Goal: Task Accomplishment & Management: Manage account settings

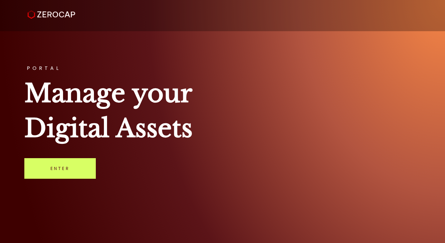
click at [45, 181] on div "PORTAL Manage your Digital Assets Enter" at bounding box center [222, 121] width 445 height 243
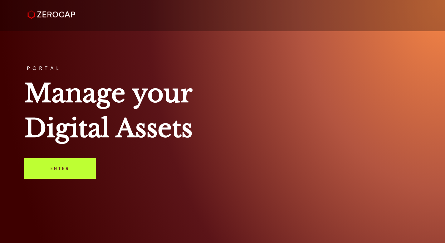
click at [45, 166] on link "Enter" at bounding box center [59, 168] width 71 height 21
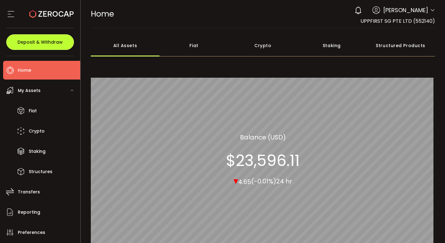
click at [67, 43] on button "Deposit & Withdraw" at bounding box center [40, 42] width 68 height 16
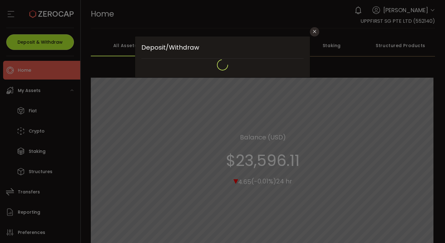
type input "**********"
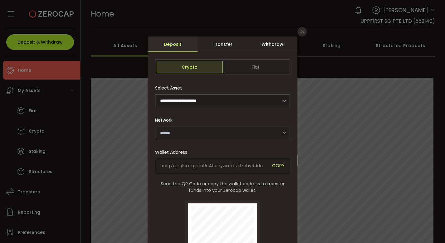
type input "*******"
click at [281, 47] on div "Withdraw" at bounding box center [273, 45] width 50 height 16
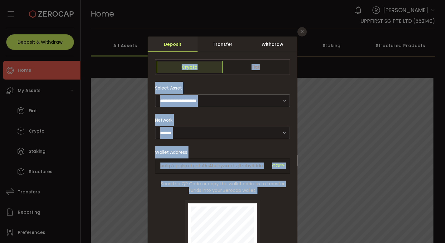
click at [281, 47] on div "Withdraw" at bounding box center [273, 45] width 50 height 16
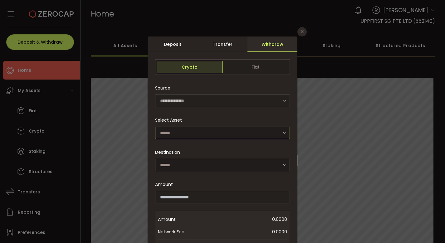
click at [222, 131] on input "dialog" at bounding box center [222, 133] width 135 height 12
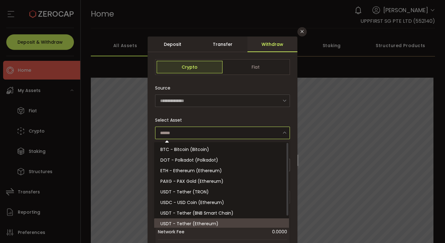
click at [210, 219] on li "USDT - Tether (Ethereum)" at bounding box center [222, 223] width 137 height 11
type input "**********"
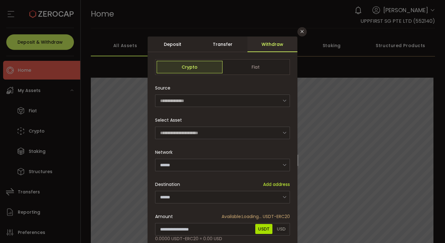
type input "********"
click at [237, 195] on input "dialog" at bounding box center [222, 197] width 135 height 12
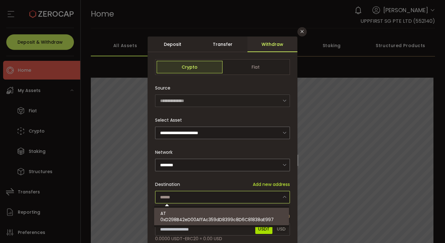
click at [219, 214] on div "AT 0xD298B42eD00AffAc359dD8399c8D6C81838aE997" at bounding box center [222, 216] width 124 height 17
type input "**********"
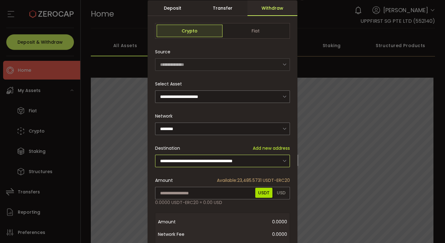
scroll to position [49, 0]
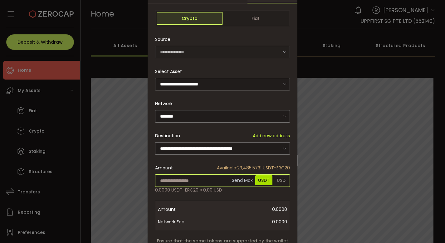
click at [196, 183] on input "dialog" at bounding box center [222, 180] width 135 height 12
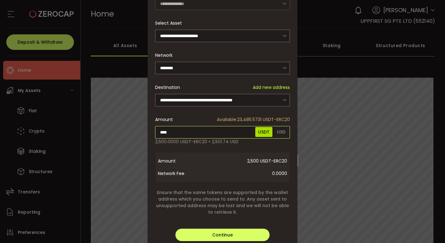
scroll to position [134, 0]
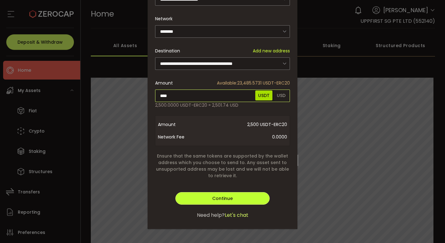
type input "****"
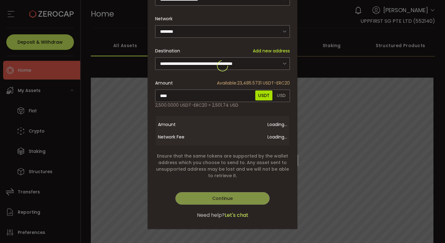
click at [245, 198] on div "**********" at bounding box center [223, 66] width 150 height 326
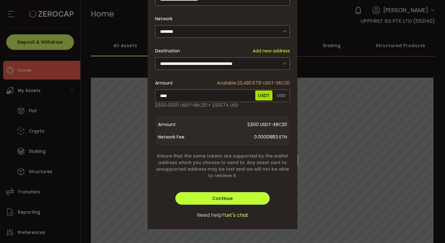
click at [240, 198] on button "Continue" at bounding box center [222, 198] width 94 height 12
click at [240, 198] on button "Verify" at bounding box center [222, 198] width 94 height 12
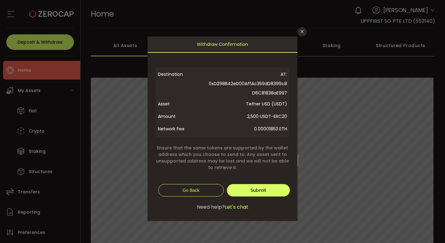
click at [273, 183] on div "Continue Verify Go Back Submit Continue" at bounding box center [222, 187] width 135 height 19
click at [263, 191] on span "Submit" at bounding box center [259, 190] width 16 height 6
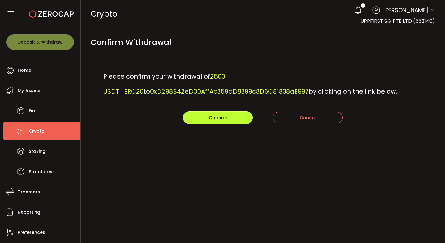
click at [242, 116] on button "Confirm" at bounding box center [218, 117] width 70 height 12
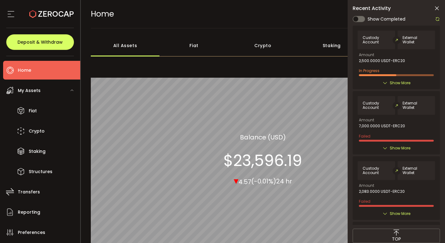
click at [436, 10] on icon at bounding box center [437, 8] width 6 height 6
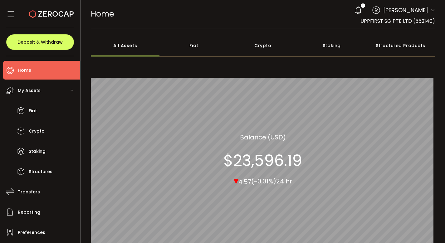
click at [415, 9] on span "[PERSON_NAME]" at bounding box center [405, 10] width 45 height 8
click at [363, 11] on icon at bounding box center [358, 10] width 9 height 9
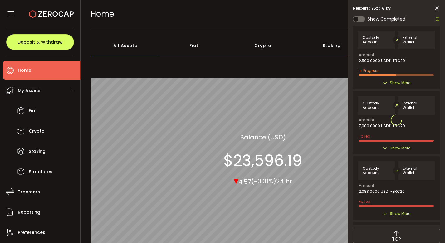
click at [400, 75] on div at bounding box center [396, 120] width 87 height 210
click at [400, 78] on div at bounding box center [396, 120] width 87 height 210
click at [399, 81] on span "Show More" at bounding box center [400, 83] width 21 height 6
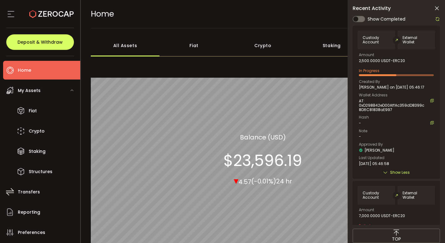
click at [439, 16] on div at bounding box center [436, 19] width 8 height 8
click at [439, 18] on icon at bounding box center [437, 19] width 5 height 5
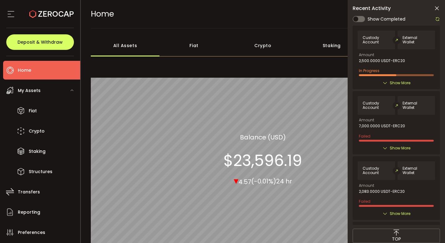
click at [391, 83] on span "Show More" at bounding box center [400, 83] width 21 height 6
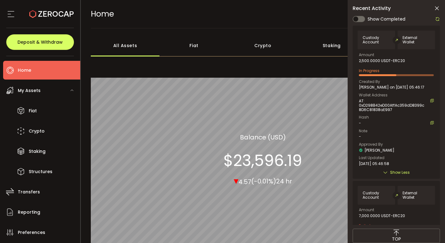
click at [436, 21] on icon at bounding box center [437, 19] width 5 height 5
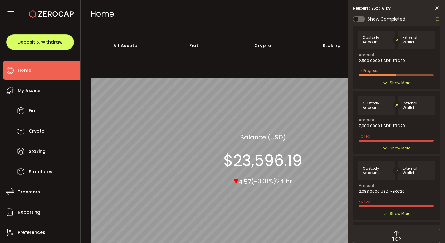
click at [400, 81] on span "Show More" at bounding box center [400, 83] width 21 height 6
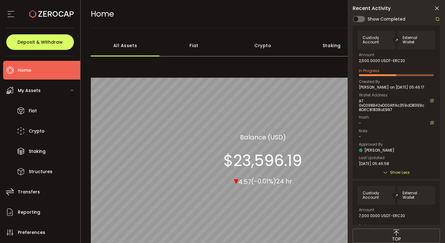
click at [439, 17] on icon at bounding box center [437, 19] width 5 height 5
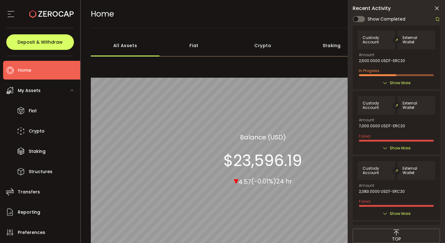
click at [408, 83] on span "Show More" at bounding box center [400, 83] width 21 height 6
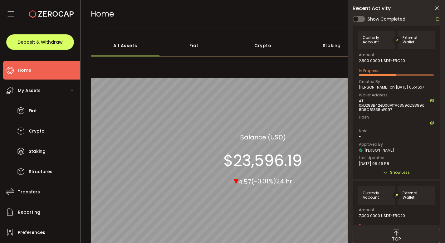
click at [430, 121] on icon at bounding box center [432, 123] width 4 height 4
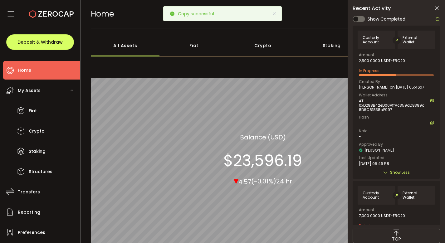
click at [439, 17] on icon at bounding box center [437, 19] width 5 height 5
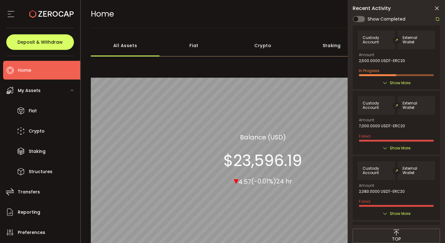
click at [437, 8] on icon at bounding box center [437, 8] width 6 height 6
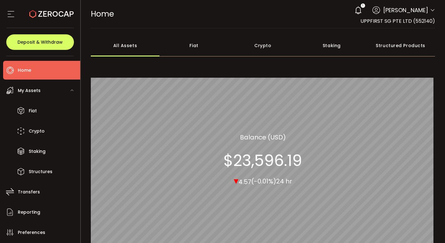
click at [414, 17] on div "1 Edward Diner Account UPPFIRST SG PTE LTD (552140) Preferences Reporting Help …" at bounding box center [393, 10] width 84 height 14
click at [411, 8] on span "[PERSON_NAME]" at bounding box center [405, 10] width 45 height 8
click at [432, 9] on icon at bounding box center [432, 10] width 5 height 5
click at [345, 20] on div "HOME Buy Power $0.00 USD Home Home Your verification is pending 1 Edward Diner …" at bounding box center [263, 14] width 345 height 28
click at [365, 14] on div "1" at bounding box center [358, 10] width 14 height 14
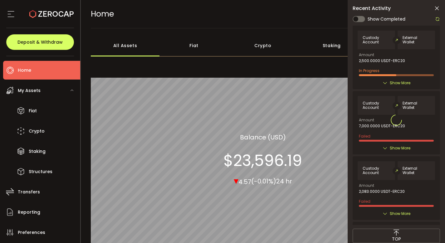
click at [369, 14] on div "Recent Activity Show Completed Custody Account External Wallet Amount 2,500.000…" at bounding box center [396, 134] width 97 height 268
click at [405, 81] on div at bounding box center [396, 120] width 87 height 210
click at [405, 81] on span "Show More" at bounding box center [400, 83] width 21 height 6
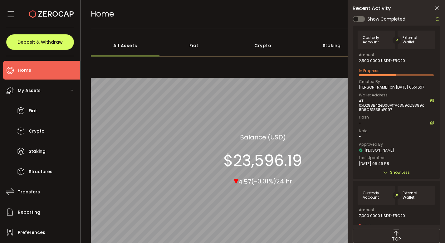
click at [437, 22] on div at bounding box center [436, 19] width 8 height 8
click at [437, 20] on icon at bounding box center [437, 19] width 5 height 5
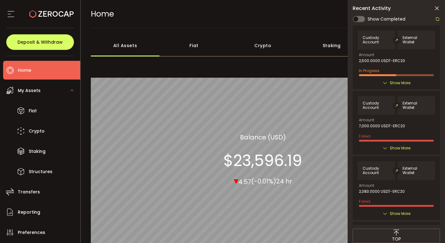
click at [405, 83] on span "Show More" at bounding box center [400, 83] width 21 height 6
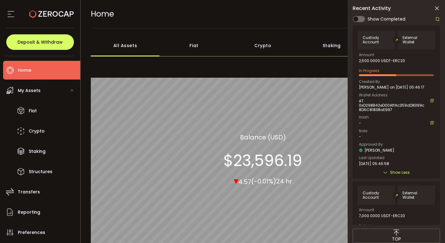
click at [435, 20] on icon at bounding box center [437, 19] width 5 height 5
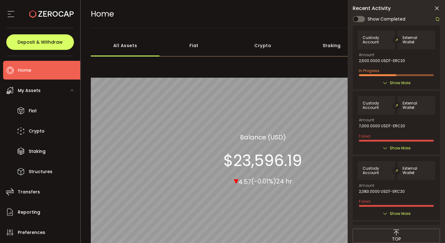
click at [407, 85] on span "Show More" at bounding box center [400, 83] width 21 height 6
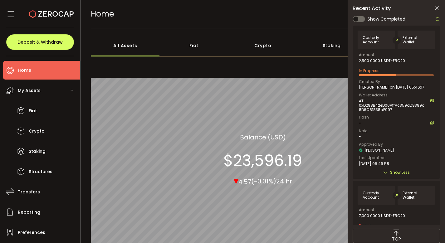
click at [439, 7] on icon at bounding box center [437, 8] width 6 height 6
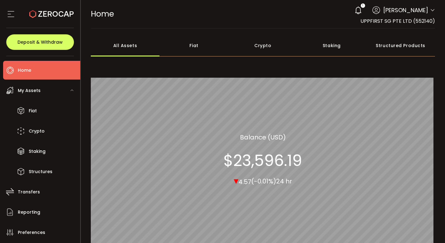
click at [427, 13] on div "1 Edward Diner" at bounding box center [393, 10] width 84 height 14
click at [431, 11] on icon at bounding box center [432, 10] width 5 height 5
click at [363, 7] on icon at bounding box center [358, 10] width 9 height 9
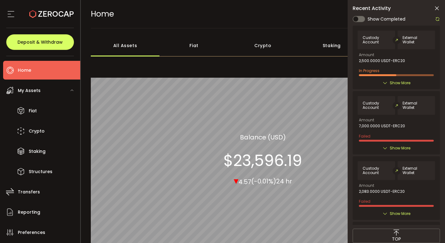
click at [402, 87] on div "Custody Account External Wallet Amount 2,500.0000 USDT-ERC20 In Progress Create…" at bounding box center [396, 57] width 87 height 63
click at [402, 84] on span "Show More" at bounding box center [400, 83] width 21 height 6
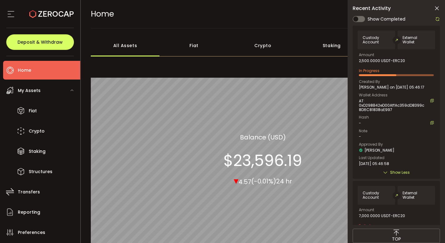
click at [436, 23] on div "Show Completed Custody Account External Wallet Amount 2,500.0000 USDT-ERC20 In …" at bounding box center [396, 120] width 87 height 210
click at [437, 20] on icon at bounding box center [437, 19] width 5 height 5
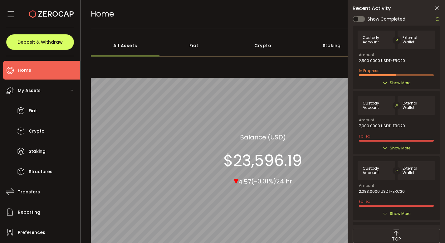
click at [313, 76] on div "All_Assets Balance (USD) $23,596.19 ▾ 4.57 (-0.01%) 24 hr" at bounding box center [263, 159] width 345 height 197
click at [392, 84] on span "Show More" at bounding box center [400, 83] width 21 height 6
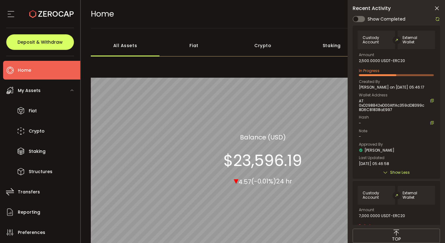
click at [436, 20] on icon at bounding box center [437, 19] width 5 height 5
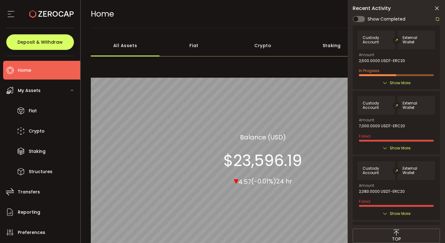
click at [395, 83] on span "Show More" at bounding box center [400, 83] width 21 height 6
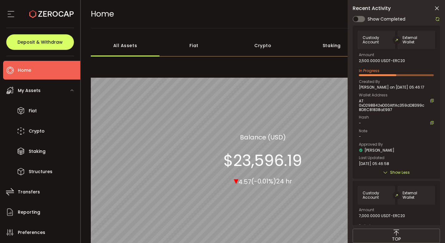
click at [437, 19] on icon at bounding box center [437, 19] width 5 height 5
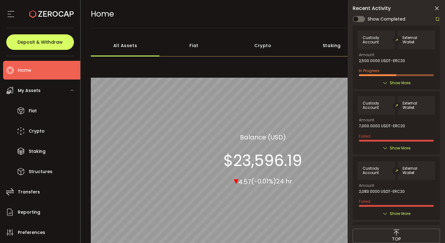
click at [403, 85] on span "Show More" at bounding box center [400, 83] width 21 height 6
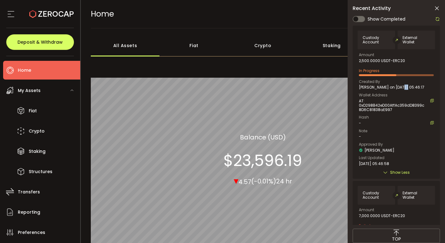
click at [403, 85] on span "[PERSON_NAME] on [DATE] 05:46:17" at bounding box center [392, 87] width 66 height 4
click at [292, 34] on main "**********" at bounding box center [263, 167] width 365 height 279
click at [438, 16] on div at bounding box center [436, 19] width 8 height 8
click at [438, 17] on icon at bounding box center [437, 19] width 5 height 5
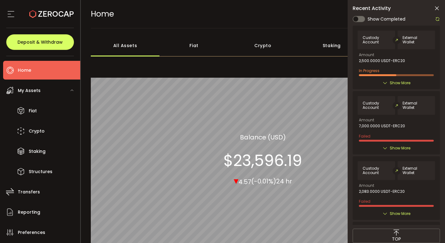
click at [410, 84] on div "Show More" at bounding box center [396, 83] width 77 height 6
click at [409, 84] on span "Show More" at bounding box center [400, 83] width 21 height 6
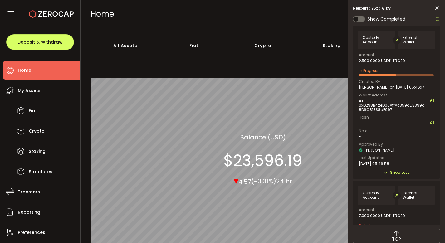
click at [435, 7] on icon at bounding box center [437, 8] width 6 height 6
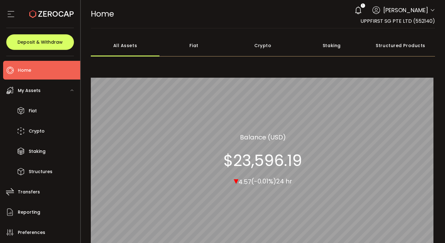
click at [371, 7] on div "1 Edward Diner" at bounding box center [393, 10] width 84 height 14
click at [361, 7] on use at bounding box center [358, 10] width 6 height 8
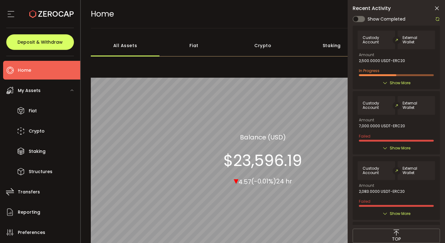
click at [400, 86] on div "Custody Account External Wallet Amount 2,500.0000 USDT-ERC20 In Progress Create…" at bounding box center [396, 57] width 87 height 63
click at [400, 82] on span "Show More" at bounding box center [400, 83] width 21 height 6
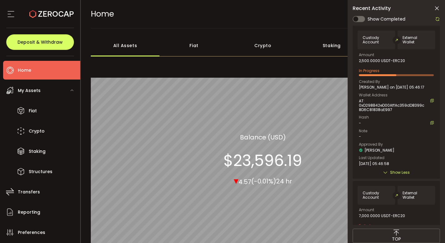
click at [436, 20] on icon at bounding box center [437, 19] width 5 height 5
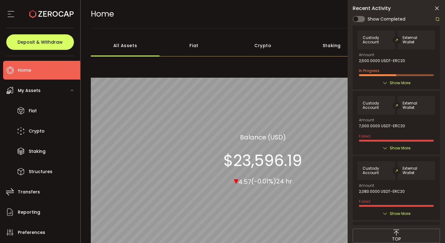
click at [396, 71] on div "In Progress" at bounding box center [396, 71] width 75 height 10
click at [396, 80] on span "Show More" at bounding box center [400, 83] width 21 height 6
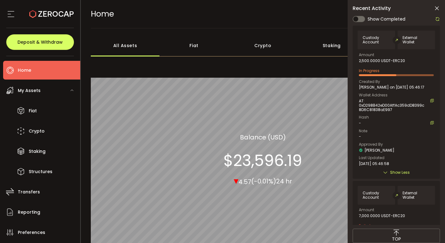
click at [439, 9] on icon at bounding box center [437, 8] width 6 height 6
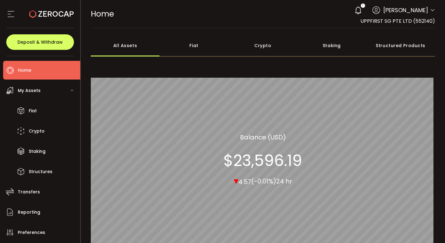
click at [430, 12] on icon at bounding box center [432, 10] width 5 height 5
click at [362, 2] on div "HOME Buy Power $0.00 USD Home Home Your verification is pending 1 Edward Diner …" at bounding box center [263, 14] width 345 height 28
click at [363, 6] on div "1" at bounding box center [358, 10] width 14 height 14
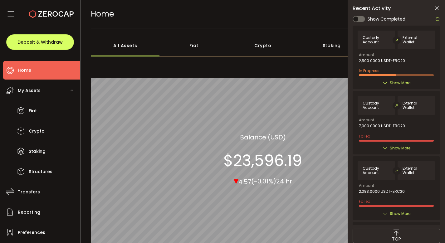
click at [405, 78] on div "Custody Account External Wallet Amount 2,500.0000 USDT-ERC20 In Progress Create…" at bounding box center [396, 57] width 87 height 63
click at [405, 81] on span "Show More" at bounding box center [400, 83] width 21 height 6
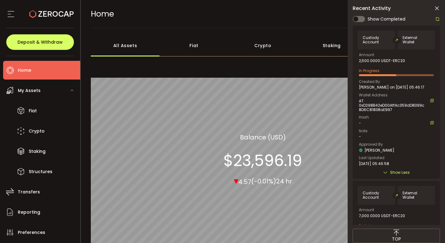
click at [437, 7] on icon at bounding box center [437, 8] width 6 height 6
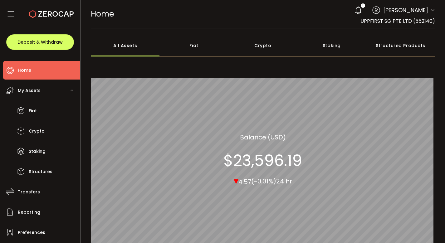
click at [363, 10] on icon at bounding box center [358, 10] width 9 height 9
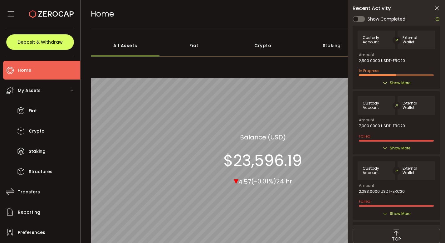
click at [438, 18] on div at bounding box center [396, 120] width 87 height 210
click at [438, 18] on icon at bounding box center [437, 19] width 5 height 5
click at [403, 81] on span "Show More" at bounding box center [400, 83] width 21 height 6
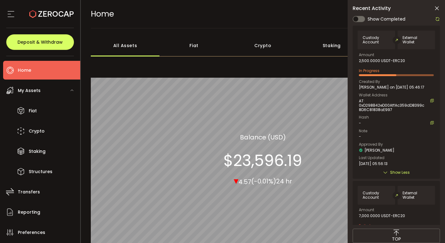
click at [439, 9] on icon at bounding box center [437, 8] width 6 height 6
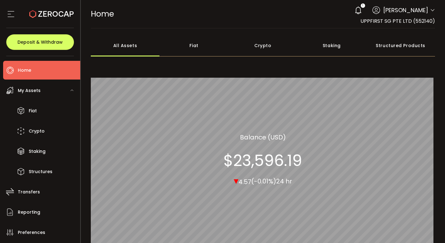
click at [361, 7] on use at bounding box center [358, 10] width 6 height 8
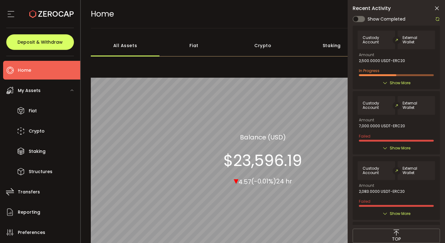
click at [390, 92] on div "Custody Account External Wallet Amount 7,000.0000 USDT-ERC20 Failed Created By …" at bounding box center [396, 122] width 87 height 63
click at [391, 86] on div "Custody Account External Wallet Amount 2,500.0000 USDT-ERC20 In Progress Create…" at bounding box center [396, 57] width 87 height 63
click at [392, 81] on span "Show More" at bounding box center [400, 83] width 21 height 6
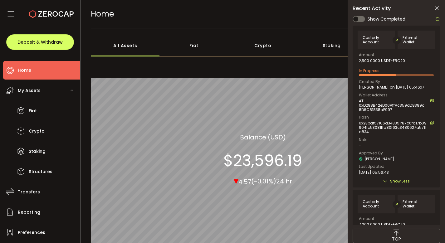
click at [439, 10] on iframe "Chat Widget" at bounding box center [375, 126] width 140 height 233
click at [439, 9] on icon at bounding box center [437, 8] width 6 height 6
